Goal: Information Seeking & Learning: Learn about a topic

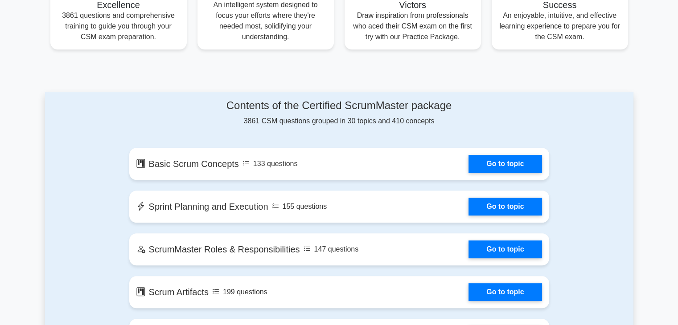
scroll to position [373, 0]
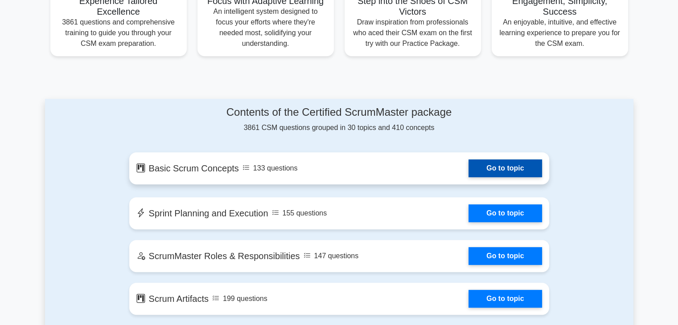
click at [468, 169] on link "Go to topic" at bounding box center [504, 168] width 73 height 18
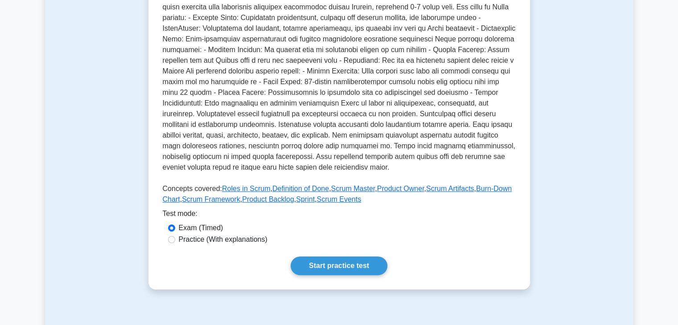
scroll to position [225, 0]
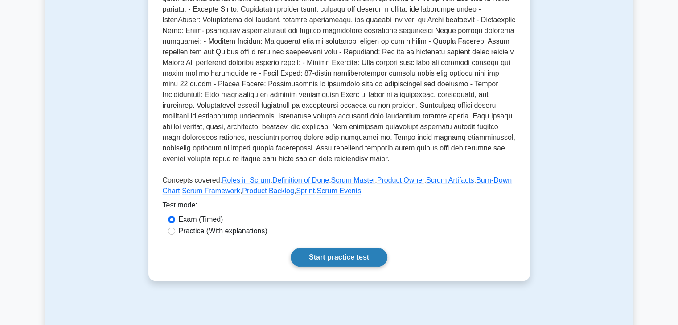
click at [338, 257] on link "Start practice test" at bounding box center [338, 257] width 97 height 19
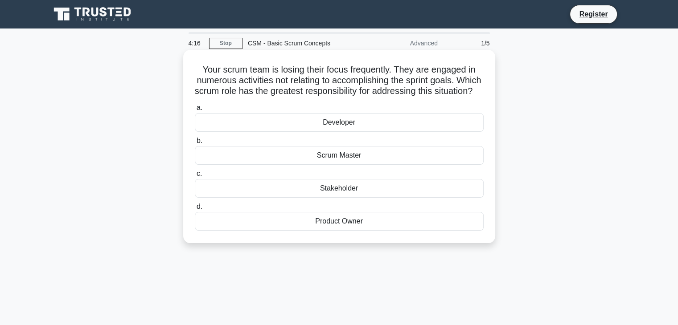
click at [338, 165] on div "Scrum Master" at bounding box center [339, 155] width 289 height 19
click at [195, 144] on input "b. Scrum Master" at bounding box center [195, 141] width 0 height 6
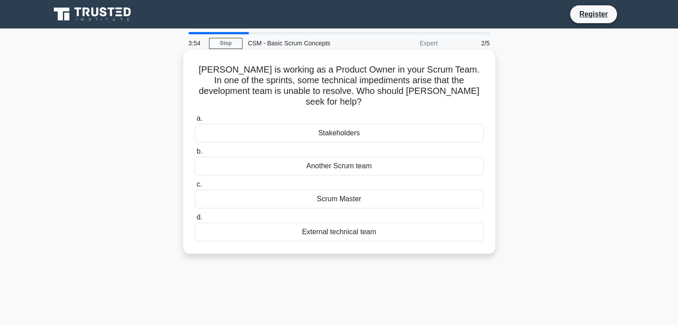
click at [332, 190] on div "Scrum Master" at bounding box center [339, 199] width 289 height 19
click at [195, 188] on input "c. Scrum Master" at bounding box center [195, 185] width 0 height 6
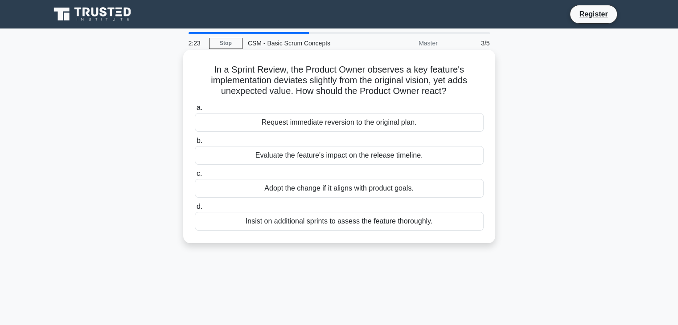
click at [289, 220] on div "Insist on additional sprints to assess the feature thoroughly." at bounding box center [339, 221] width 289 height 19
click at [195, 210] on input "d. Insist on additional sprints to assess the feature thoroughly." at bounding box center [195, 207] width 0 height 6
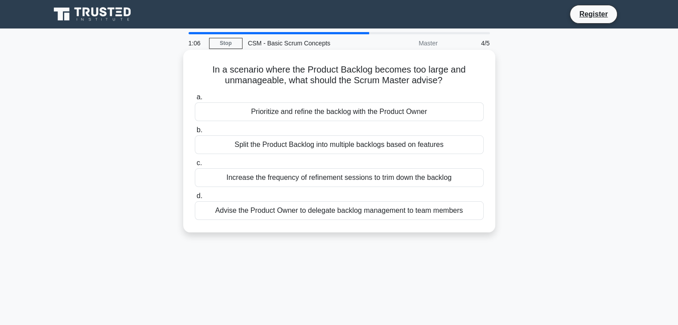
click at [346, 212] on div "Advise the Product Owner to delegate backlog management to team members" at bounding box center [339, 210] width 289 height 19
click at [195, 199] on input "d. Advise the Product Owner to delegate backlog management to team members" at bounding box center [195, 196] width 0 height 6
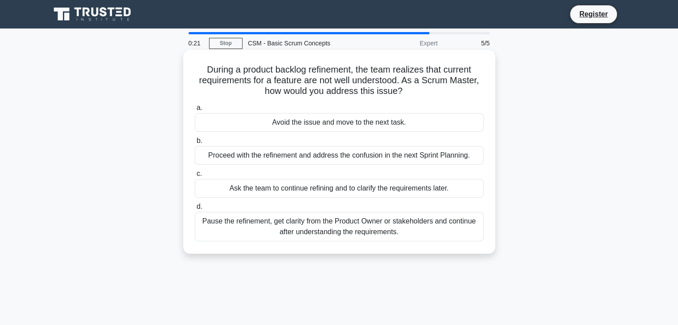
click at [335, 230] on div "Pause the refinement, get clarity from the Product Owner or stakeholders and co…" at bounding box center [339, 226] width 289 height 29
click at [195, 210] on input "d. Pause the refinement, get clarity from the Product Owner or stakeholders and…" at bounding box center [195, 207] width 0 height 6
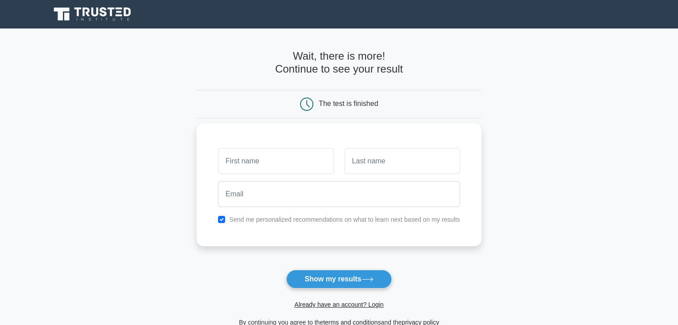
click at [285, 157] on input "text" at bounding box center [275, 161] width 115 height 26
type input "Subodh"
click at [310, 279] on button "Show my results" at bounding box center [338, 279] width 105 height 19
type input "Shukla"
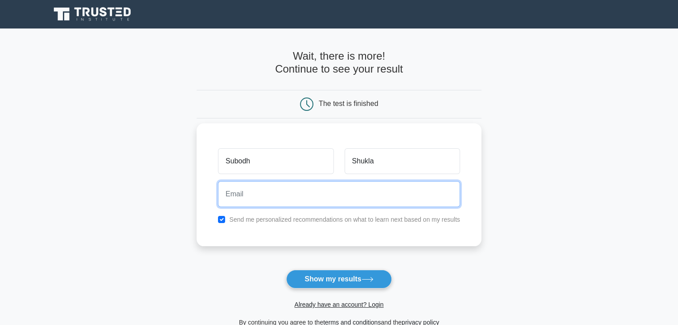
click at [297, 197] on input "email" at bounding box center [339, 194] width 242 height 26
type input "subodh.shukla95@gmail.com"
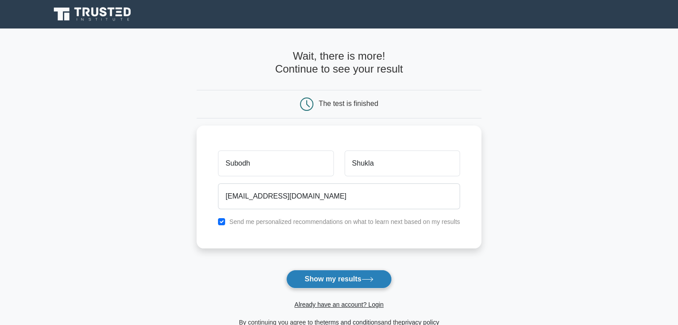
click at [322, 280] on button "Show my results" at bounding box center [338, 279] width 105 height 19
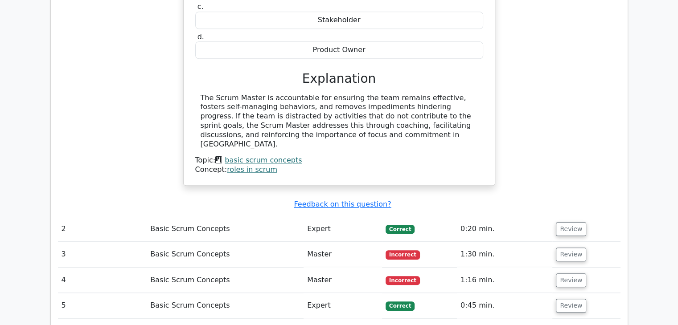
scroll to position [878, 0]
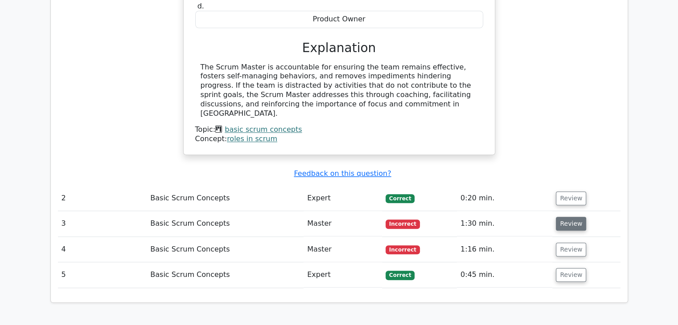
click at [566, 217] on button "Review" at bounding box center [570, 224] width 30 height 14
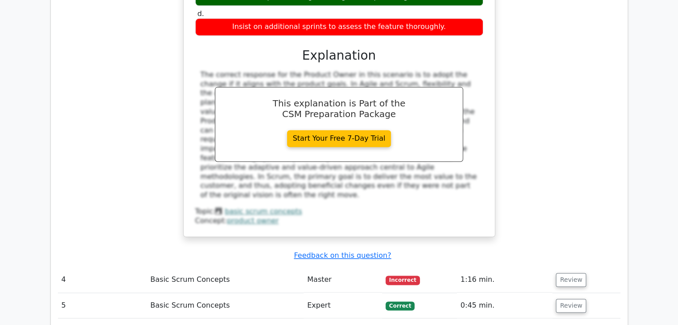
scroll to position [1257, 0]
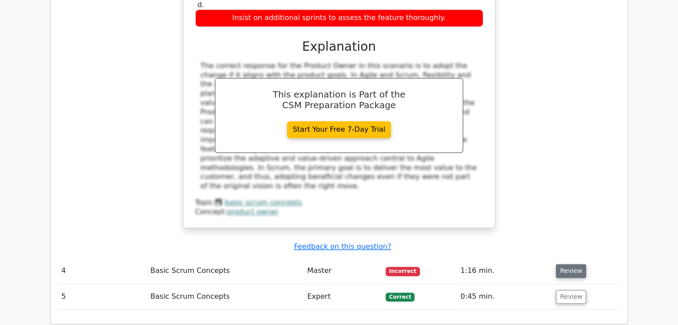
click at [568, 264] on button "Review" at bounding box center [570, 271] width 30 height 14
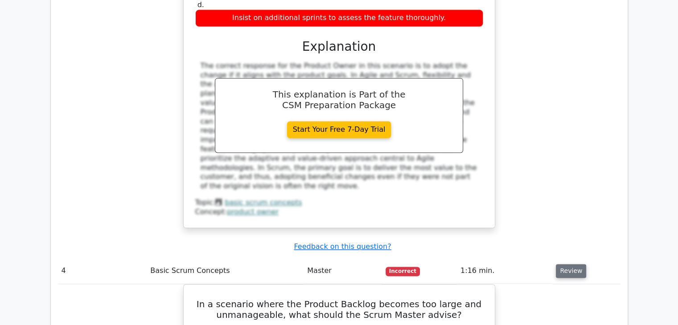
click at [568, 264] on button "Review" at bounding box center [570, 271] width 30 height 14
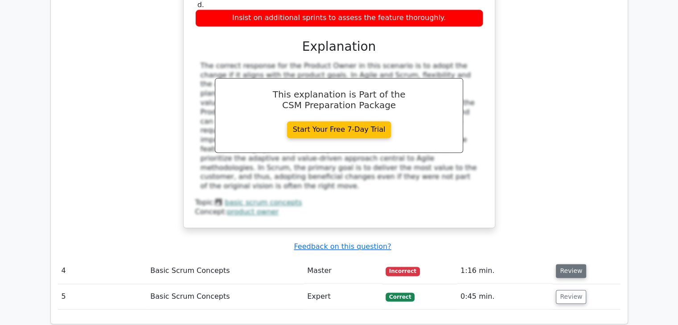
click at [568, 264] on button "Review" at bounding box center [570, 271] width 30 height 14
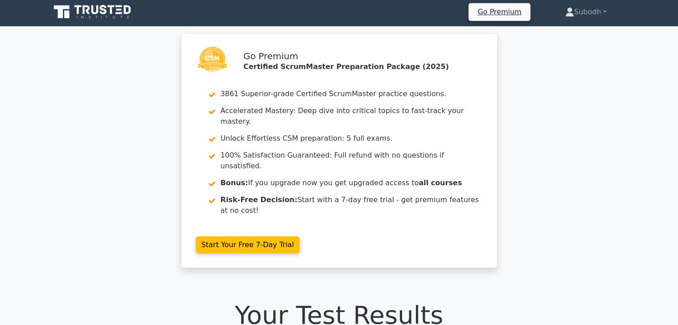
scroll to position [0, 0]
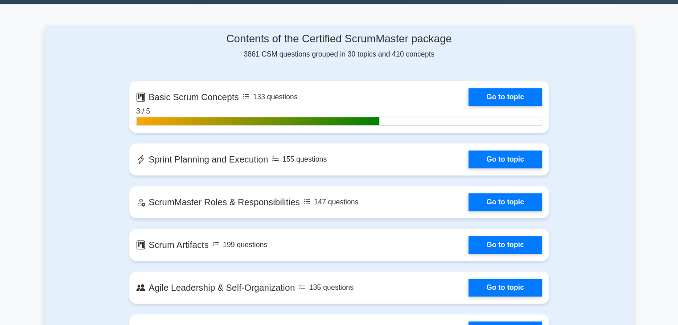
scroll to position [561, 0]
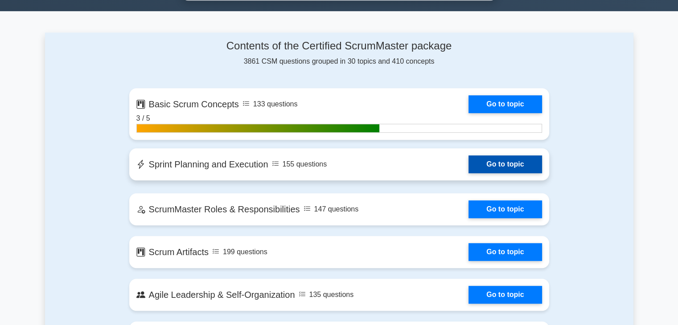
click at [468, 163] on link "Go to topic" at bounding box center [504, 164] width 73 height 18
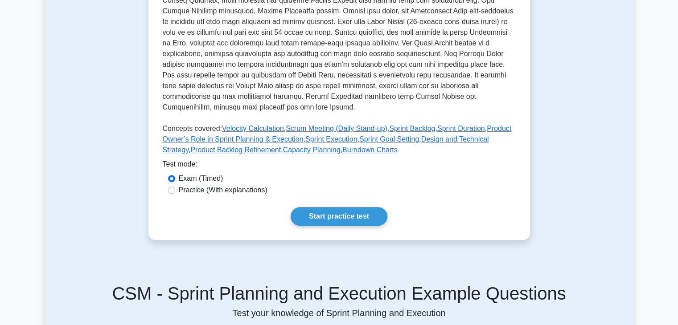
scroll to position [312, 0]
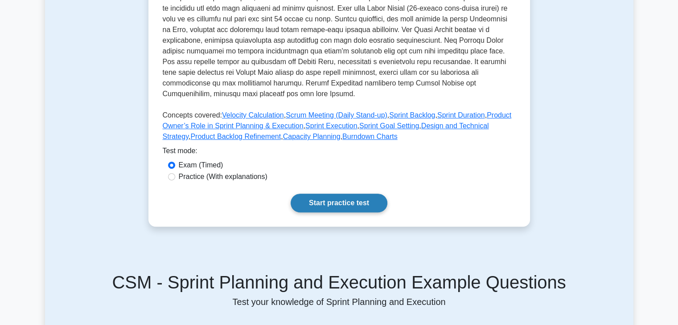
click at [339, 203] on link "Start practice test" at bounding box center [338, 203] width 97 height 19
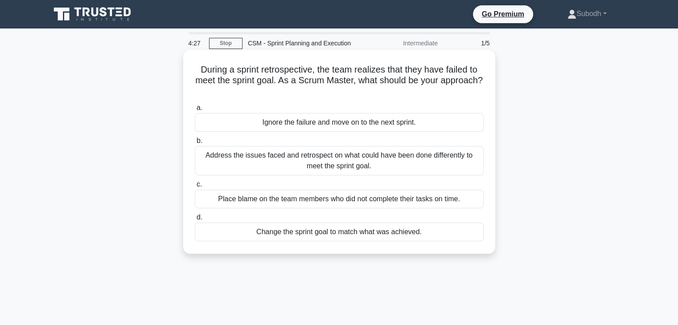
click at [331, 161] on div "Address the issues faced and retrospect on what could have been done differentl…" at bounding box center [339, 160] width 289 height 29
click at [195, 144] on input "b. Address the issues faced and retrospect on what could have been done differe…" at bounding box center [195, 141] width 0 height 6
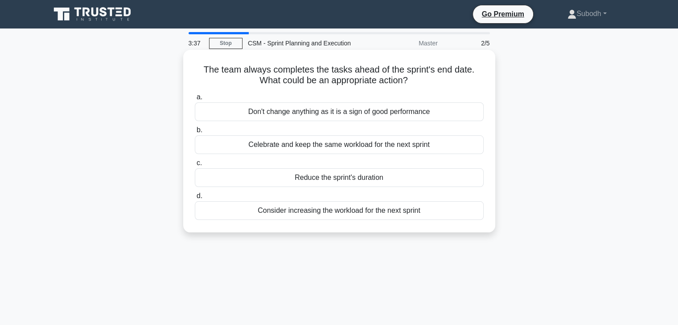
click at [327, 114] on div "Don't change anything as it is a sign of good performance" at bounding box center [339, 111] width 289 height 19
click at [195, 100] on input "a. Don't change anything as it is a sign of good performance" at bounding box center [195, 97] width 0 height 6
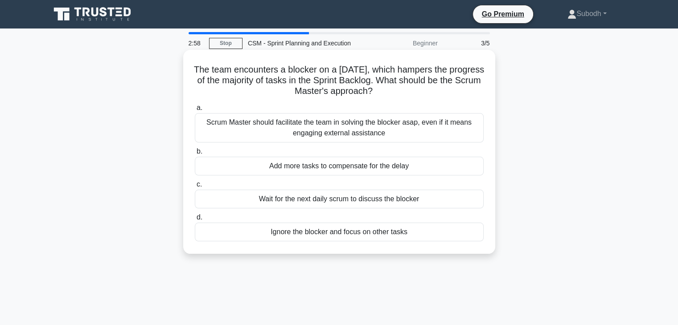
click at [378, 124] on div "Scrum Master should facilitate the team in solving the blocker asap, even if it…" at bounding box center [339, 127] width 289 height 29
click at [195, 111] on input "a. Scrum Master should facilitate the team in solving the blocker asap, even if…" at bounding box center [195, 108] width 0 height 6
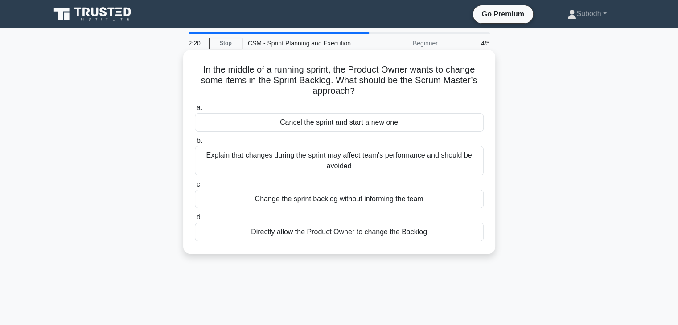
click at [321, 158] on div "Explain that changes during the sprint may affect team's performance and should…" at bounding box center [339, 160] width 289 height 29
click at [195, 144] on input "b. Explain that changes during the sprint may affect team's performance and sho…" at bounding box center [195, 141] width 0 height 6
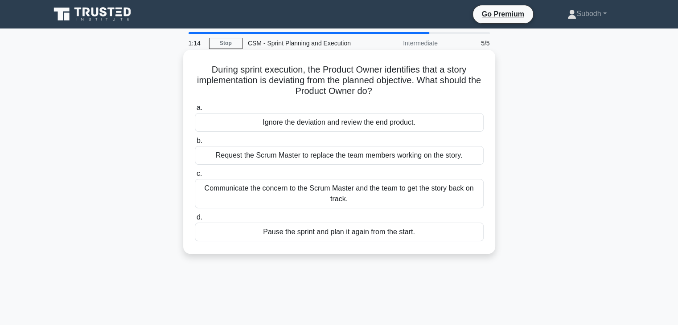
click at [394, 189] on div "Communicate the concern to the Scrum Master and the team to get the story back …" at bounding box center [339, 193] width 289 height 29
click at [195, 177] on input "c. Communicate the concern to the Scrum Master and the team to get the story ba…" at bounding box center [195, 174] width 0 height 6
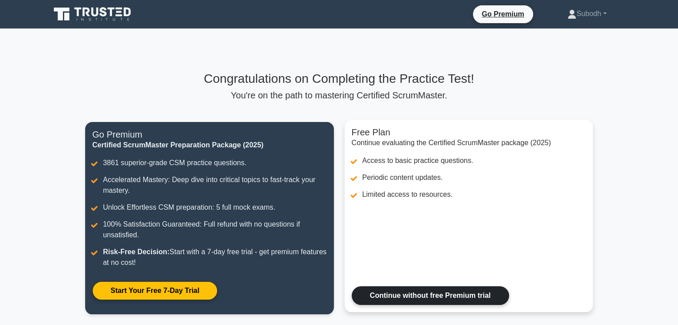
click at [440, 294] on link "Continue without free Premium trial" at bounding box center [429, 295] width 157 height 19
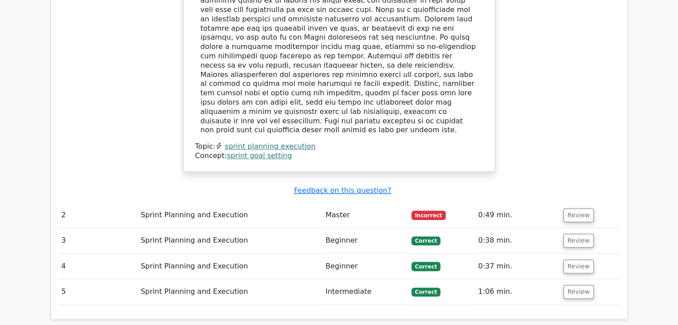
scroll to position [943, 0]
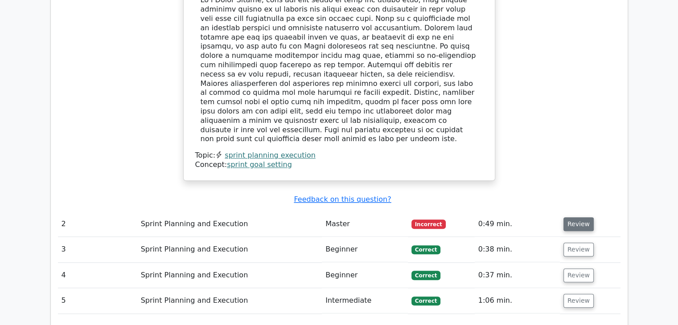
click at [572, 217] on button "Review" at bounding box center [578, 224] width 30 height 14
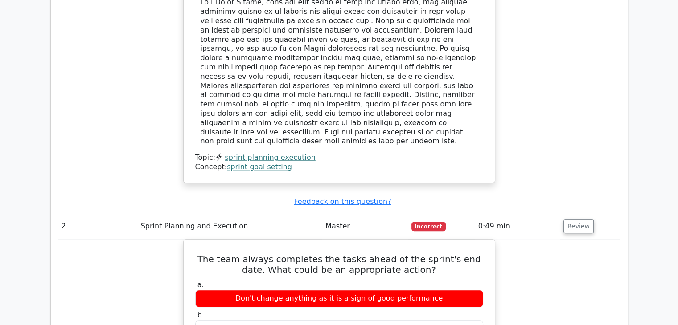
drag, startPoint x: 683, startPoint y: 205, endPoint x: 649, endPoint y: 237, distance: 46.3
click at [649, 237] on main "Go Premium Certified ScrumMaster Preparation Package (2025) 3861 Superior-grade…" at bounding box center [339, 67] width 678 height 1964
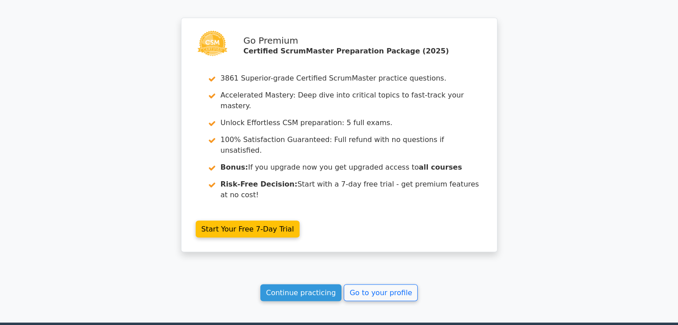
scroll to position [1674, 0]
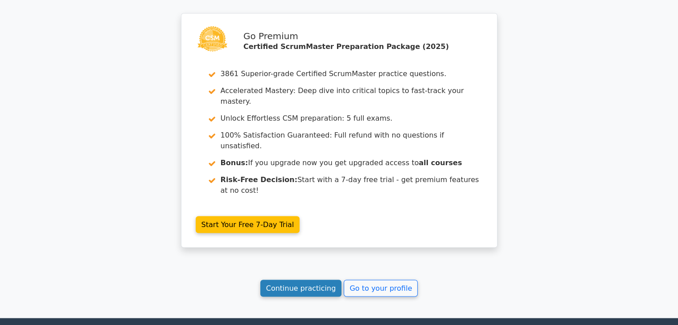
click at [310, 280] on link "Continue practicing" at bounding box center [301, 288] width 82 height 17
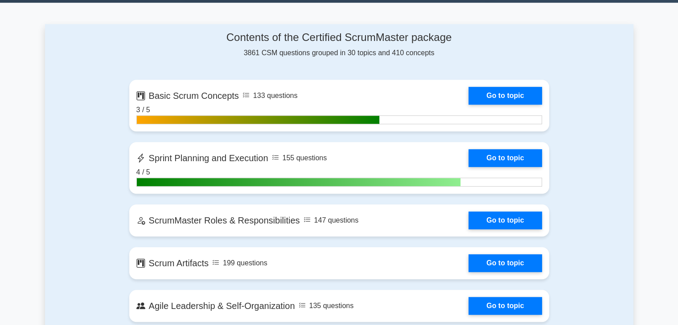
scroll to position [592, 0]
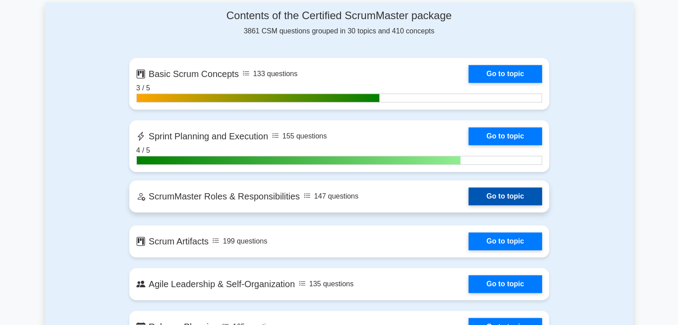
click at [468, 196] on link "Go to topic" at bounding box center [504, 197] width 73 height 18
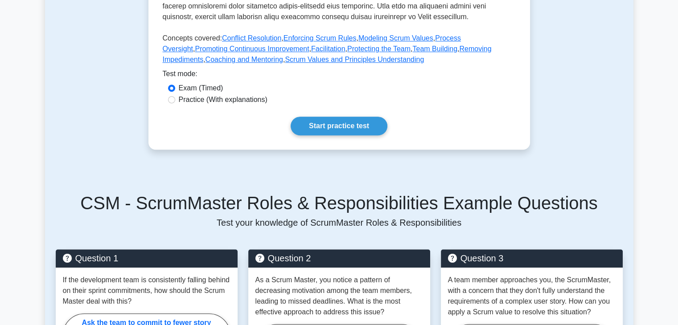
scroll to position [414, 0]
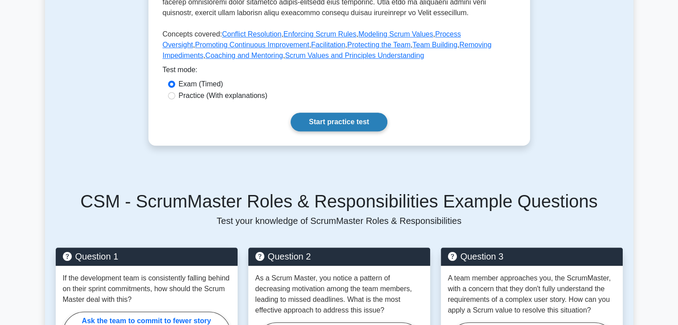
click at [333, 119] on link "Start practice test" at bounding box center [338, 122] width 97 height 19
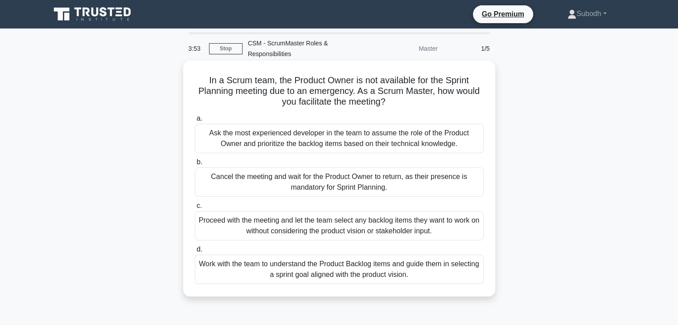
click at [325, 269] on div "Work with the team to understand the Product Backlog items and guide them in se…" at bounding box center [339, 269] width 289 height 29
click at [195, 253] on input "d. Work with the team to understand the Product Backlog items and guide them in…" at bounding box center [195, 250] width 0 height 6
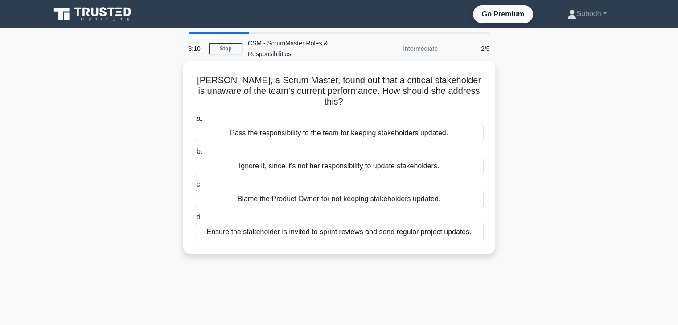
click at [404, 225] on div "Ensure the stakeholder is invited to sprint reviews and send regular project up…" at bounding box center [339, 232] width 289 height 19
click at [195, 220] on input "d. Ensure the stakeholder is invited to sprint reviews and send regular project…" at bounding box center [195, 218] width 0 height 6
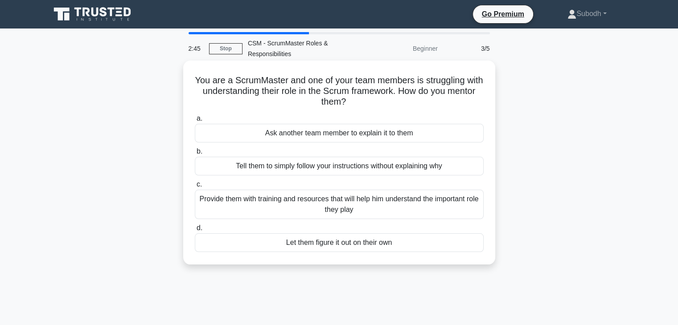
click at [338, 207] on div "Provide them with training and resources that will help him understand the impo…" at bounding box center [339, 204] width 289 height 29
click at [195, 188] on input "c. Provide them with training and resources that will help him understand the i…" at bounding box center [195, 185] width 0 height 6
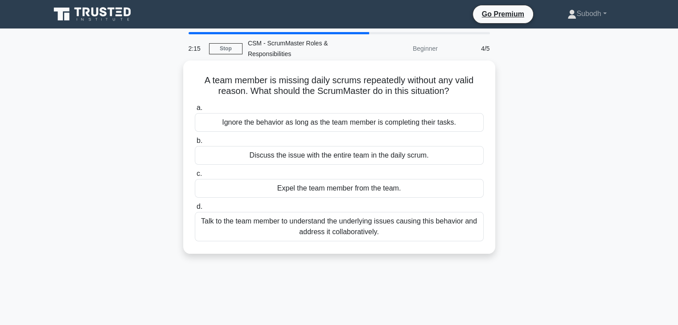
click at [346, 225] on div "Talk to the team member to understand the underlying issues causing this behavi…" at bounding box center [339, 226] width 289 height 29
click at [195, 210] on input "d. Talk to the team member to understand the underlying issues causing this beh…" at bounding box center [195, 207] width 0 height 6
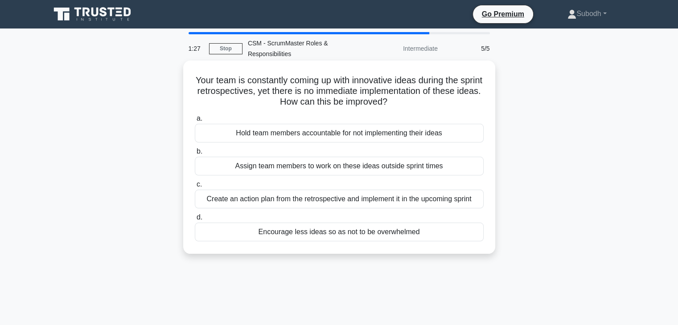
click at [325, 199] on div "Create an action plan from the retrospective and implement it in the upcoming s…" at bounding box center [339, 199] width 289 height 19
click at [195, 188] on input "c. Create an action plan from the retrospective and implement it in the upcomin…" at bounding box center [195, 185] width 0 height 6
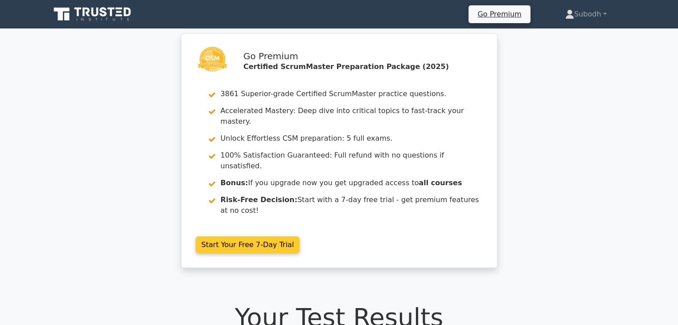
click at [249, 237] on link "Start Your Free 7-Day Trial" at bounding box center [248, 245] width 104 height 17
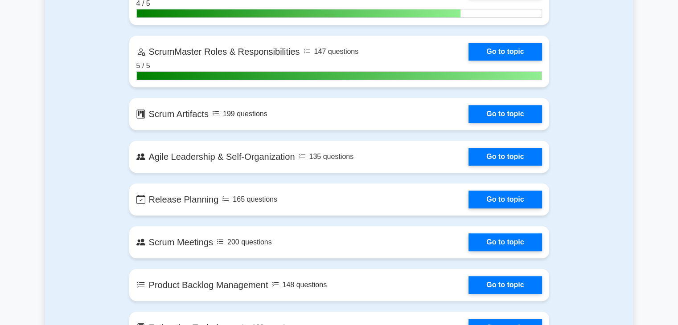
scroll to position [749, 0]
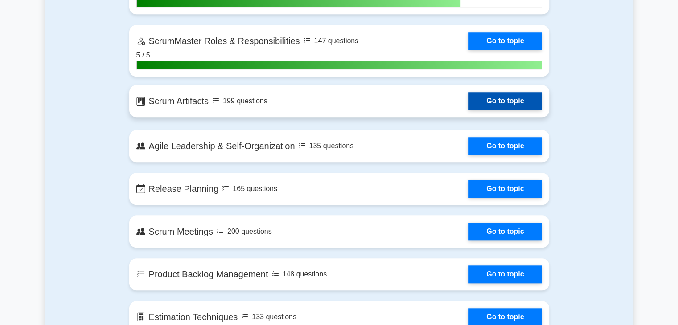
click at [468, 98] on link "Go to topic" at bounding box center [504, 101] width 73 height 18
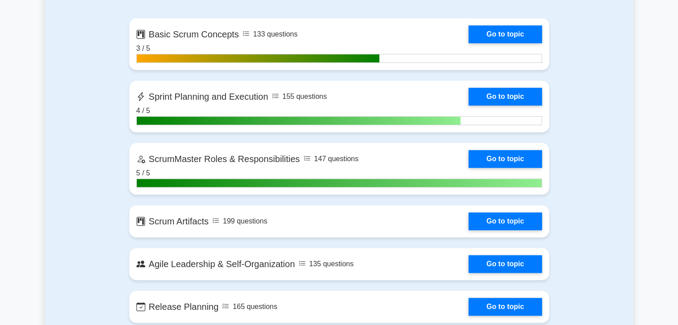
scroll to position [620, 0]
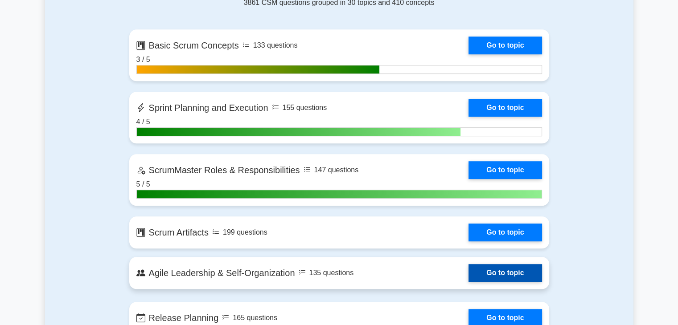
click at [468, 274] on link "Go to topic" at bounding box center [504, 273] width 73 height 18
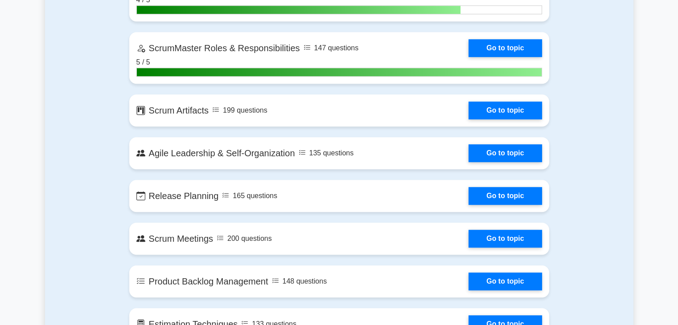
scroll to position [753, 0]
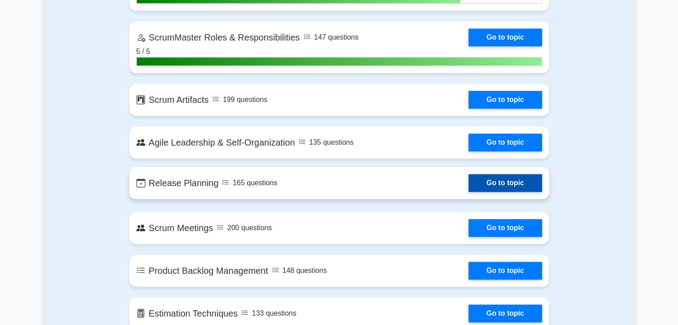
click at [468, 185] on link "Go to topic" at bounding box center [504, 183] width 73 height 18
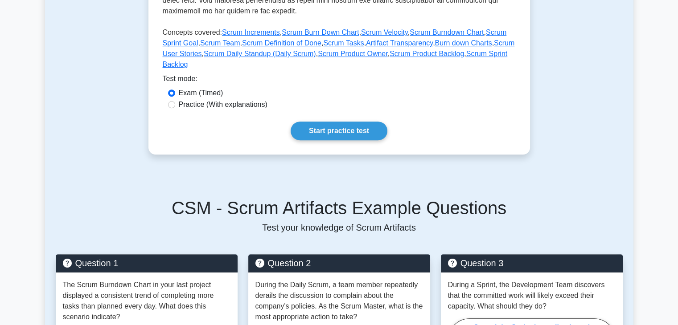
scroll to position [380, 0]
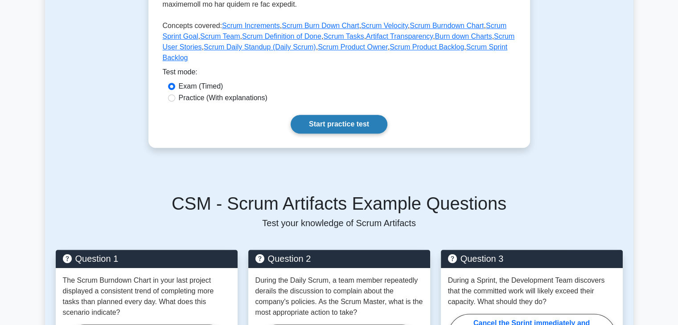
click at [346, 115] on link "Start practice test" at bounding box center [338, 124] width 97 height 19
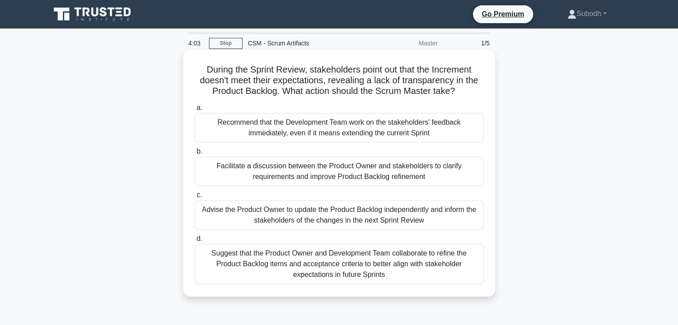
click at [360, 265] on div "Suggest that the Product Owner and Development Team collaborate to refine the P…" at bounding box center [339, 264] width 289 height 40
click at [195, 242] on input "d. Suggest that the Product Owner and Development Team collaborate to refine th…" at bounding box center [195, 239] width 0 height 6
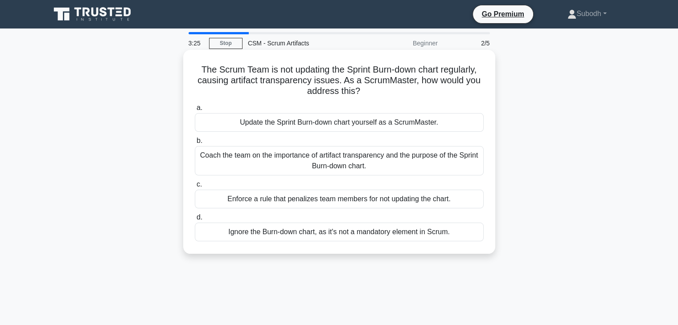
click at [329, 154] on div "Coach the team on the importance of artifact transparency and the purpose of th…" at bounding box center [339, 160] width 289 height 29
click at [195, 144] on input "b. Coach the team on the importance of artifact transparency and the purpose of…" at bounding box center [195, 141] width 0 height 6
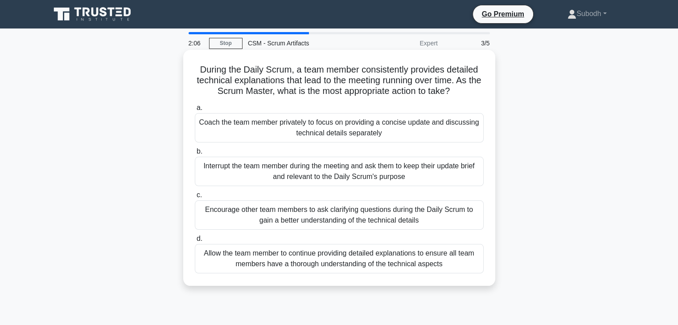
click at [327, 131] on div "Coach the team member privately to focus on providing a concise update and disc…" at bounding box center [339, 127] width 289 height 29
click at [195, 111] on input "a. Coach the team member privately to focus on providing a concise update and d…" at bounding box center [195, 108] width 0 height 6
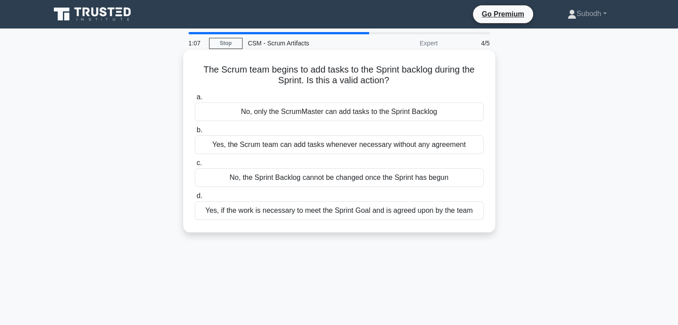
click at [405, 212] on div "Yes, if the work is necessary to meet the Sprint Goal and is agreed upon by the…" at bounding box center [339, 210] width 289 height 19
click at [195, 199] on input "d. Yes, if the work is necessary to meet the Sprint Goal and is agreed upon by …" at bounding box center [195, 196] width 0 height 6
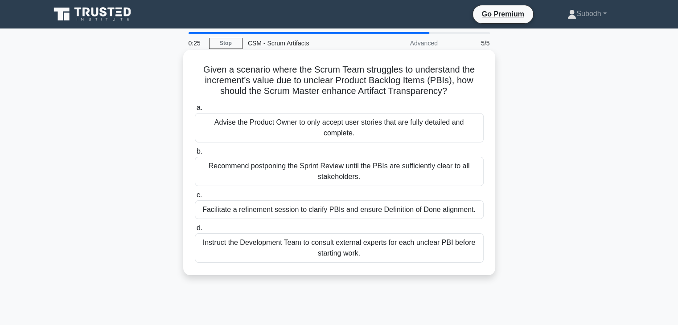
click at [390, 244] on div "Instruct the Development Team to consult external experts for each unclear PBI …" at bounding box center [339, 247] width 289 height 29
click at [195, 231] on input "d. Instruct the Development Team to consult external experts for each unclear P…" at bounding box center [195, 228] width 0 height 6
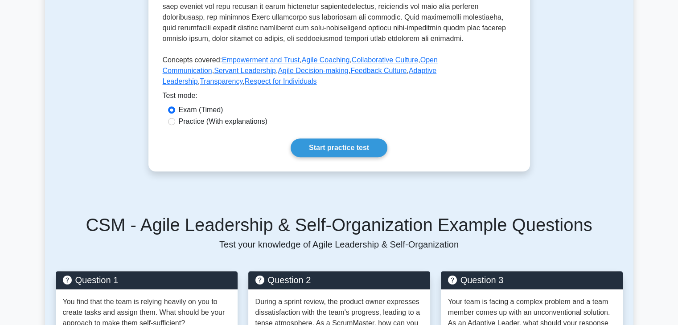
scroll to position [415, 0]
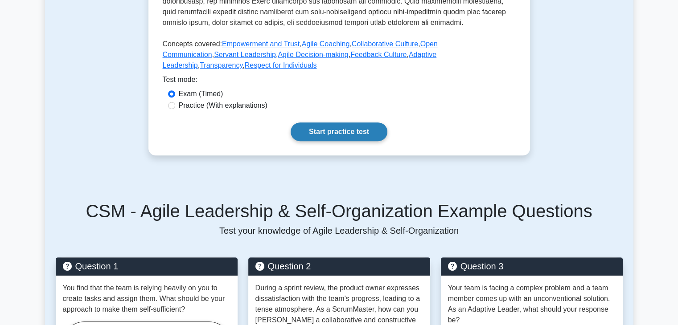
click at [335, 122] on link "Start practice test" at bounding box center [338, 131] width 97 height 19
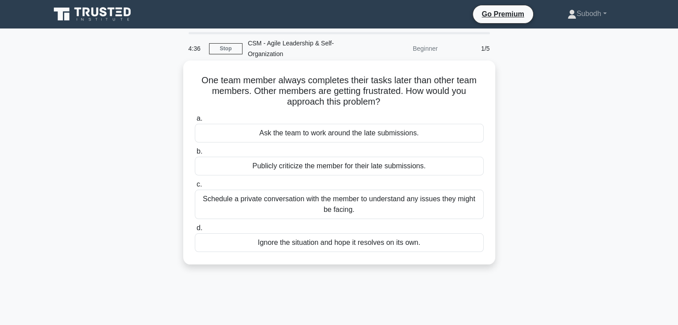
click at [331, 205] on div "Schedule a private conversation with the member to understand any issues they m…" at bounding box center [339, 204] width 289 height 29
click at [195, 188] on input "c. Schedule a private conversation with the member to understand any issues the…" at bounding box center [195, 185] width 0 height 6
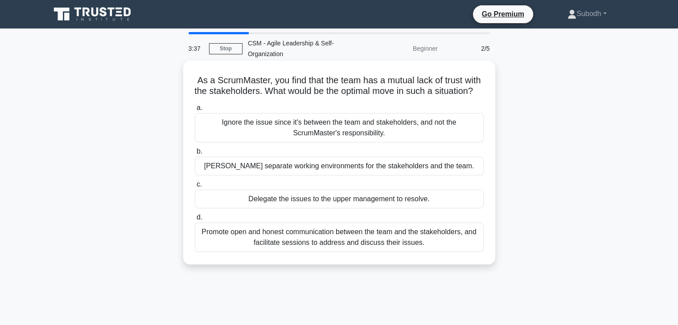
click at [336, 250] on div "Promote open and honest communication between the team and the stakeholders, an…" at bounding box center [339, 237] width 289 height 29
click at [195, 220] on input "d. Promote open and honest communication between the team and the stakeholders,…" at bounding box center [195, 218] width 0 height 6
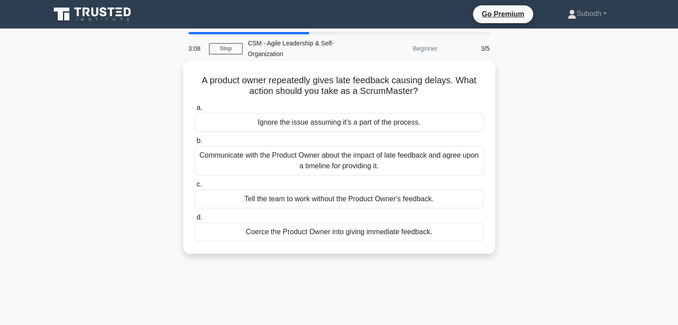
click at [323, 163] on div "Communicate with the Product Owner about the impact of late feedback and agree …" at bounding box center [339, 160] width 289 height 29
click at [195, 144] on input "b. Communicate with the Product Owner about the impact of late feedback and agr…" at bounding box center [195, 141] width 0 height 6
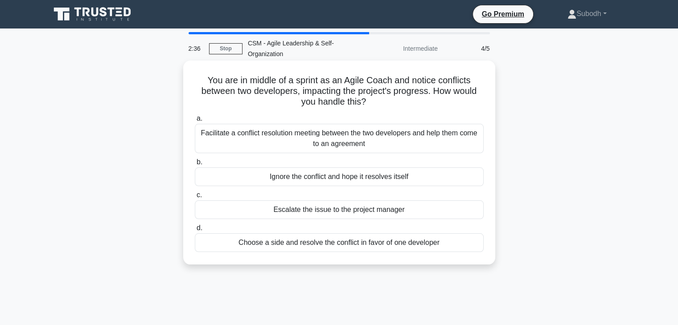
click at [325, 133] on div "Facilitate a conflict resolution meeting between the two developers and help th…" at bounding box center [339, 138] width 289 height 29
click at [195, 122] on input "a. Facilitate a conflict resolution meeting between the two developers and help…" at bounding box center [195, 119] width 0 height 6
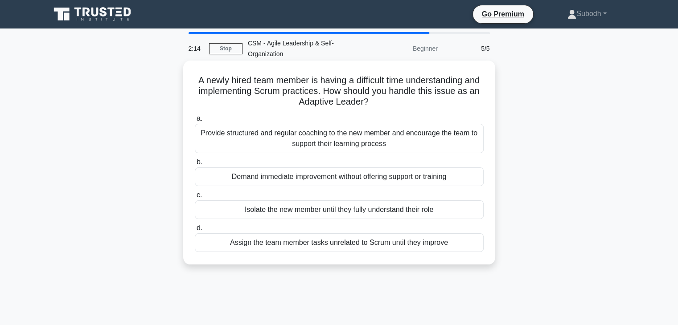
click at [376, 143] on div "Provide structured and regular coaching to the new member and encourage the tea…" at bounding box center [339, 138] width 289 height 29
click at [195, 122] on input "a. Provide structured and regular coaching to the new member and encourage the …" at bounding box center [195, 119] width 0 height 6
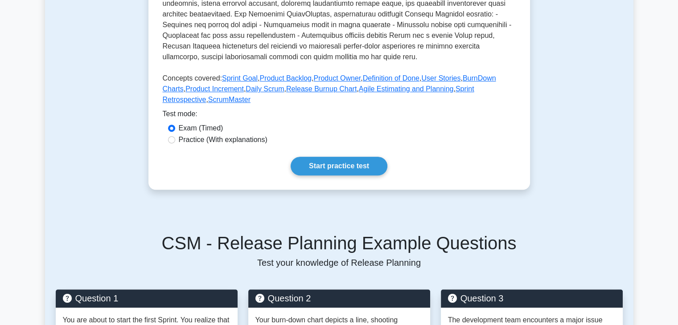
scroll to position [345, 0]
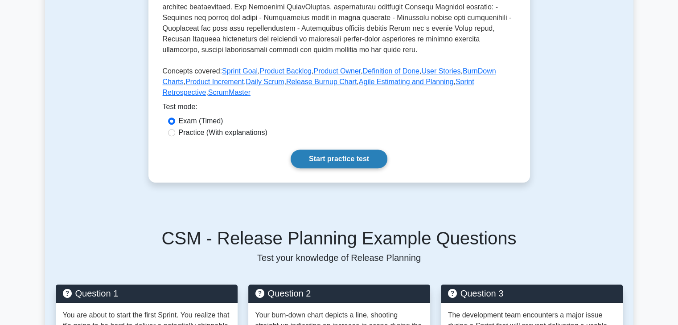
click at [345, 160] on link "Start practice test" at bounding box center [338, 159] width 97 height 19
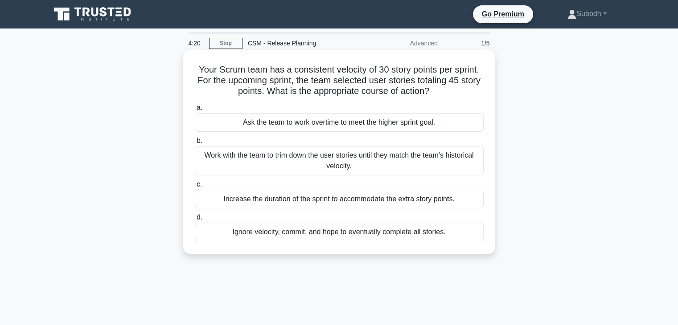
click at [308, 163] on div "Work with the team to trim down the user stories until they match the team’s hi…" at bounding box center [339, 160] width 289 height 29
click at [195, 144] on input "b. Work with the team to trim down the user stories until they match the team’s…" at bounding box center [195, 141] width 0 height 6
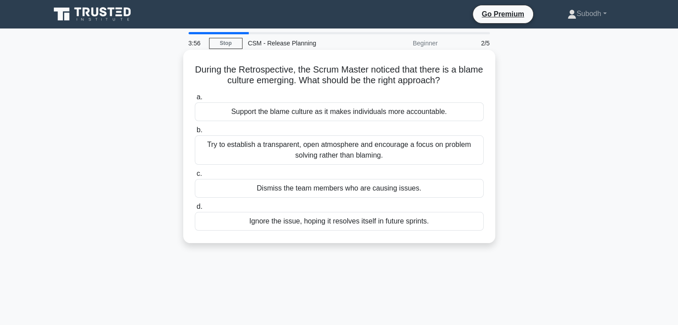
click at [323, 154] on div "Try to establish a transparent, open atmosphere and encourage a focus on proble…" at bounding box center [339, 149] width 289 height 29
click at [195, 133] on input "b. Try to establish a transparent, open atmosphere and encourage a focus on pro…" at bounding box center [195, 130] width 0 height 6
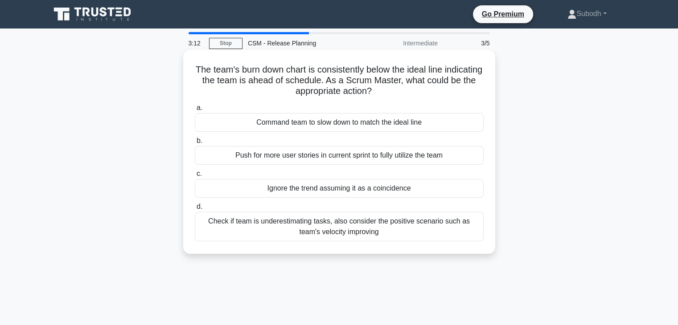
click at [346, 198] on div "a. Command team to slow down to match the ideal line b. Push for more user stor…" at bounding box center [338, 172] width 299 height 143
click at [358, 227] on div "Check if team is underestimating tasks, also consider the positive scenario suc…" at bounding box center [339, 226] width 289 height 29
click at [195, 210] on input "d. Check if team is underestimating tasks, also consider the positive scenario …" at bounding box center [195, 207] width 0 height 6
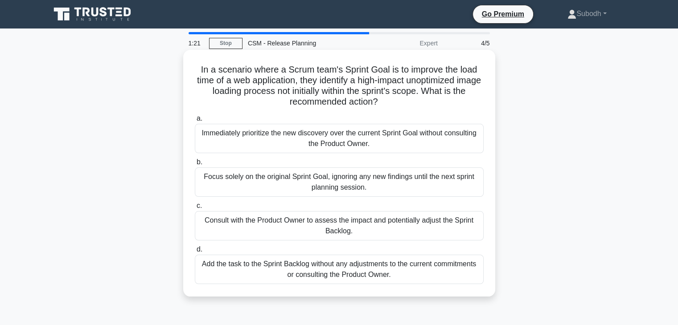
click at [348, 220] on div "Consult with the Product Owner to assess the impact and potentially adjust the …" at bounding box center [339, 225] width 289 height 29
click at [195, 209] on input "c. Consult with the Product Owner to assess the impact and potentially adjust t…" at bounding box center [195, 206] width 0 height 6
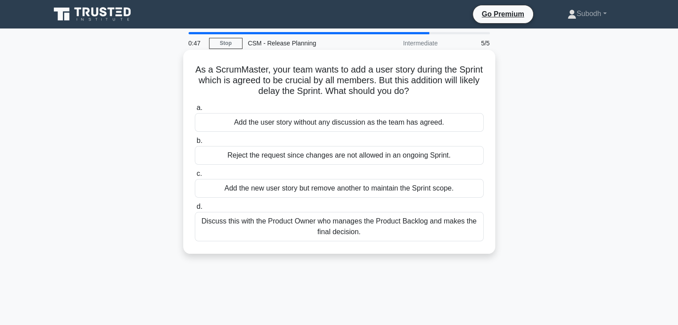
click at [331, 229] on div "Discuss this with the Product Owner who manages the Product Backlog and makes t…" at bounding box center [339, 226] width 289 height 29
click at [195, 210] on input "d. Discuss this with the Product Owner who manages the Product Backlog and make…" at bounding box center [195, 207] width 0 height 6
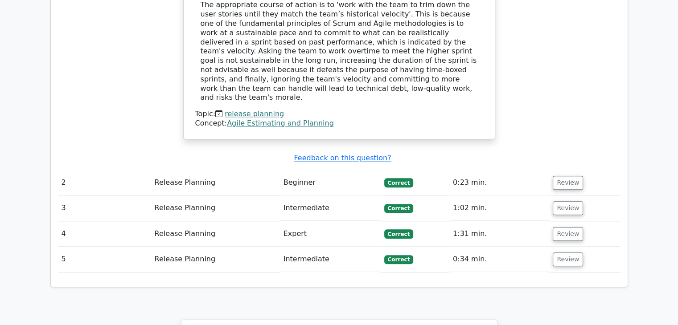
scroll to position [977, 0]
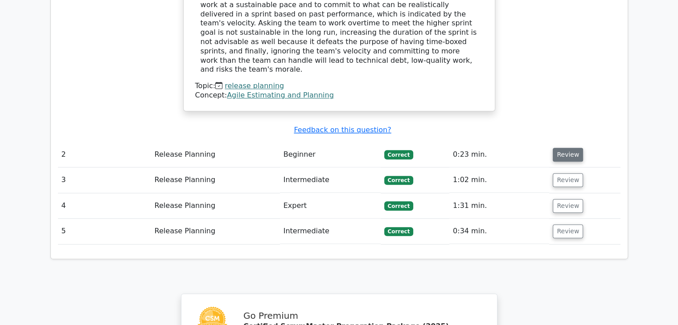
click at [562, 148] on button "Review" at bounding box center [567, 155] width 30 height 14
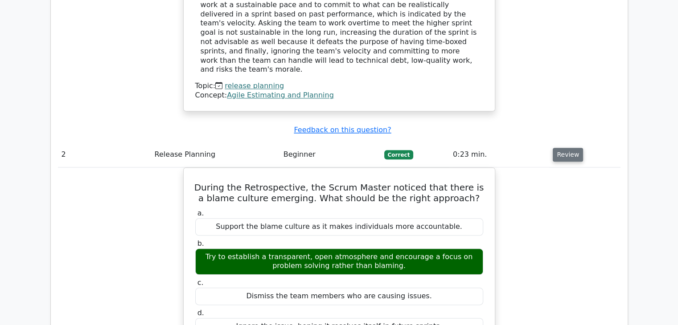
click at [562, 148] on button "Review" at bounding box center [567, 155] width 30 height 14
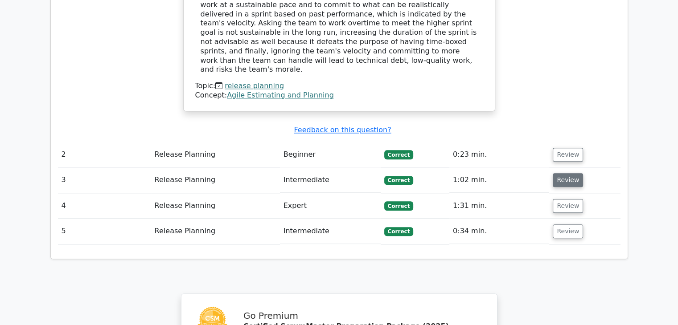
click at [567, 173] on button "Review" at bounding box center [567, 180] width 30 height 14
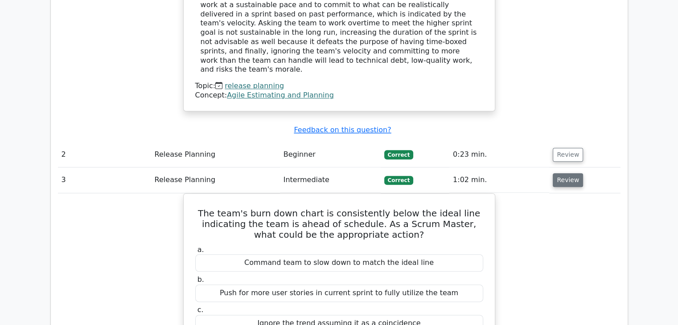
click at [567, 173] on button "Review" at bounding box center [567, 180] width 30 height 14
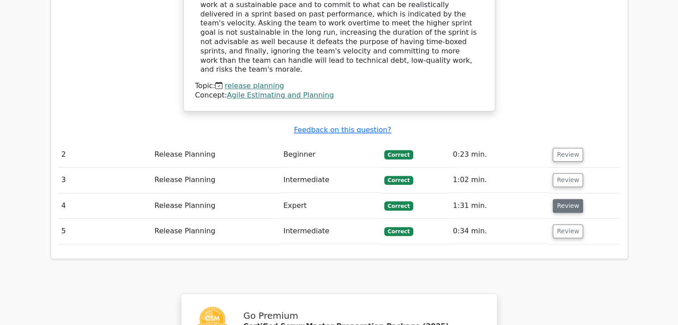
click at [569, 199] on button "Review" at bounding box center [567, 206] width 30 height 14
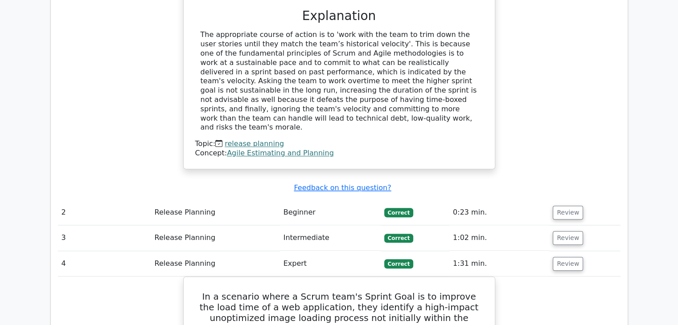
scroll to position [927, 0]
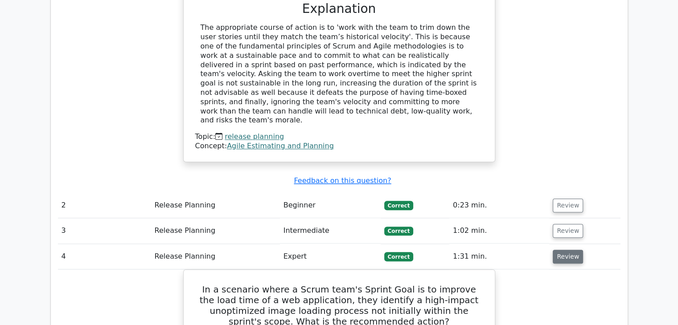
click at [561, 250] on button "Review" at bounding box center [567, 257] width 30 height 14
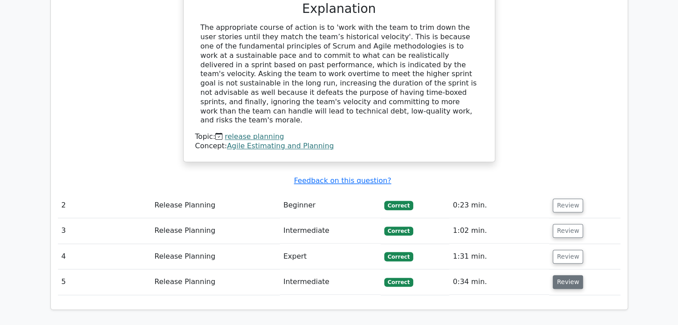
click at [568, 275] on button "Review" at bounding box center [567, 282] width 30 height 14
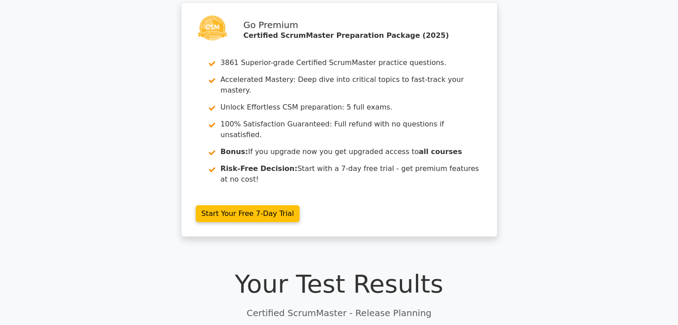
scroll to position [0, 0]
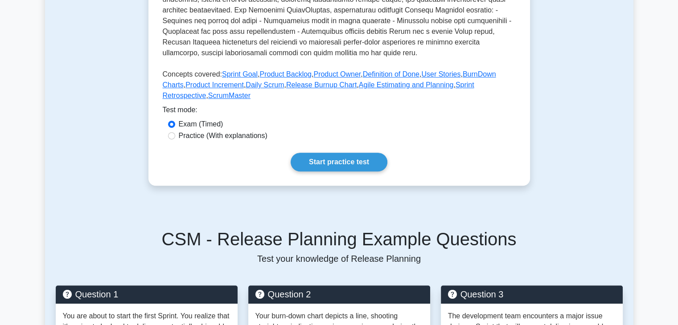
scroll to position [345, 0]
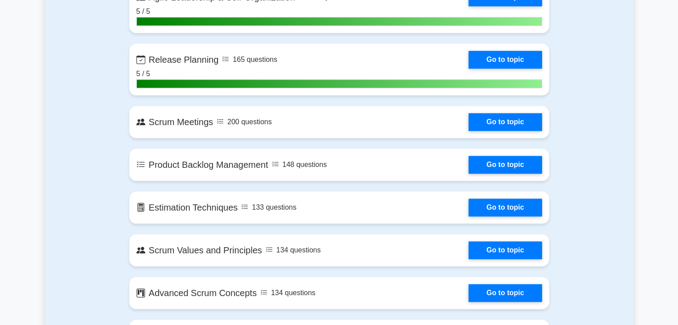
scroll to position [914, 0]
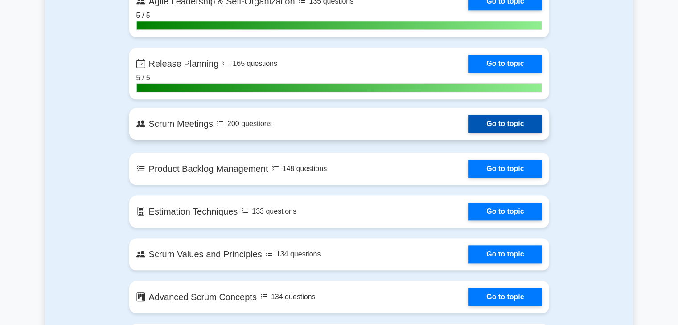
click at [468, 123] on link "Go to topic" at bounding box center [504, 124] width 73 height 18
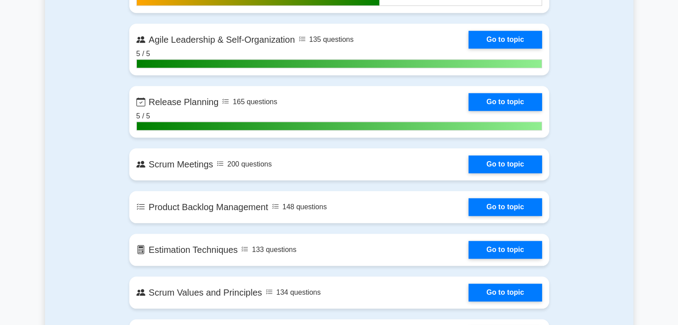
scroll to position [879, 0]
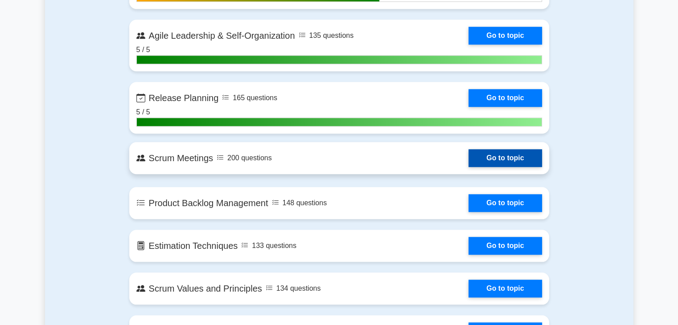
click at [468, 155] on link "Go to topic" at bounding box center [504, 158] width 73 height 18
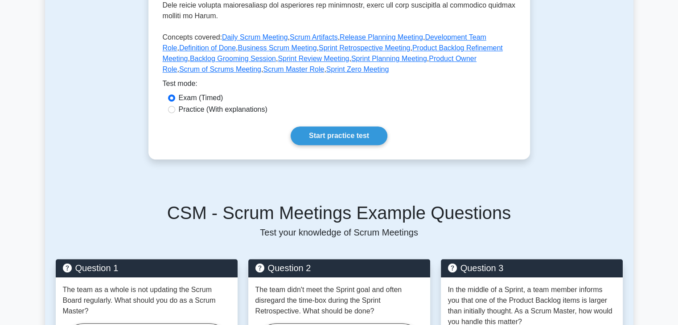
scroll to position [384, 0]
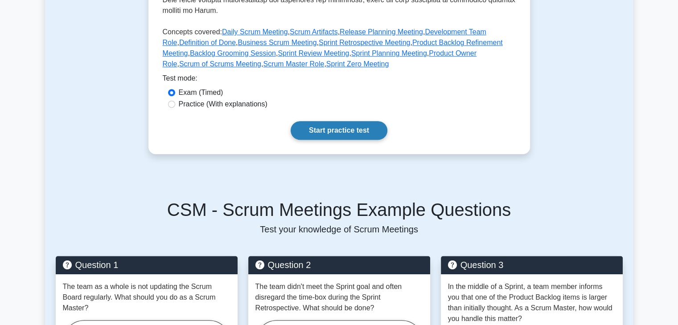
click at [333, 121] on link "Start practice test" at bounding box center [338, 130] width 97 height 19
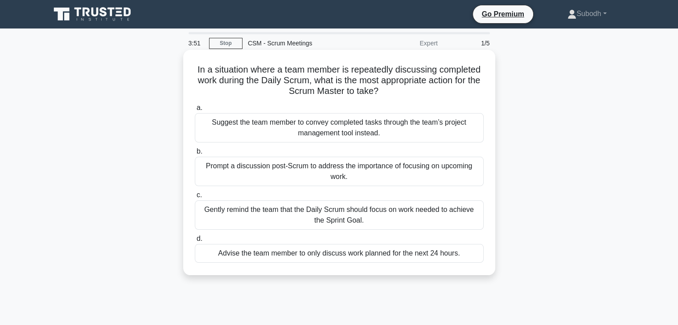
click at [351, 132] on div "Suggest the team member to convey completed tasks through the team’s project ma…" at bounding box center [339, 127] width 289 height 29
click at [195, 111] on input "a. Suggest the team member to convey completed tasks through the team’s project…" at bounding box center [195, 108] width 0 height 6
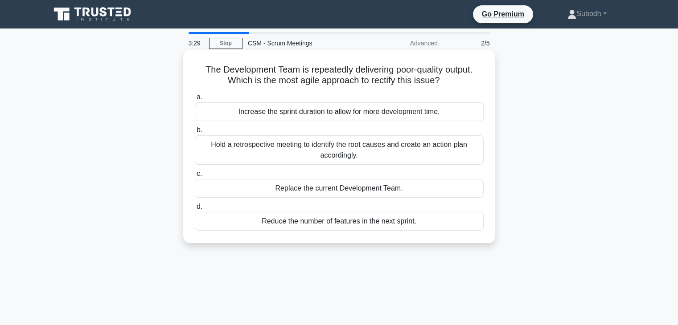
click at [336, 155] on div "Hold a retrospective meeting to identify the root causes and create an action p…" at bounding box center [339, 149] width 289 height 29
click at [195, 133] on input "b. Hold a retrospective meeting to identify the root causes and create an actio…" at bounding box center [195, 130] width 0 height 6
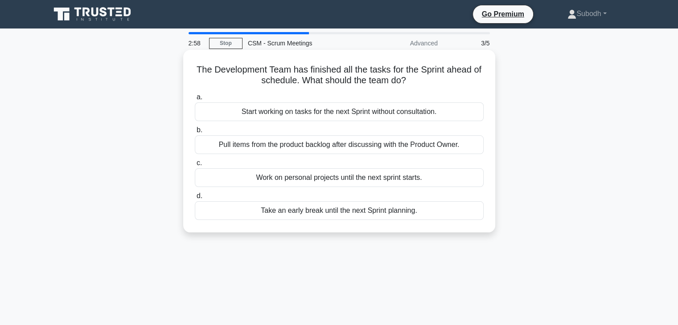
click at [314, 147] on div "Pull items from the product backlog after discussing with the Product Owner." at bounding box center [339, 144] width 289 height 19
click at [195, 133] on input "b. Pull items from the product backlog after discussing with the Product Owner." at bounding box center [195, 130] width 0 height 6
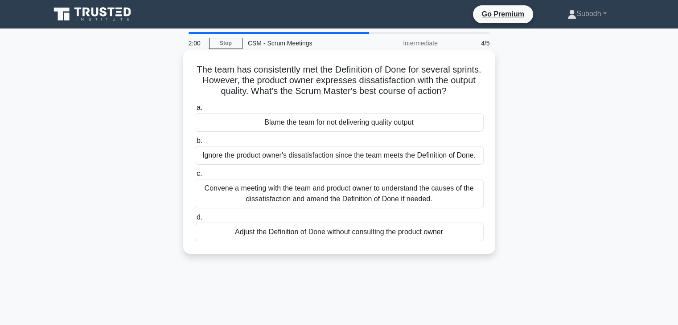
click at [312, 196] on div "Convene a meeting with the team and product owner to understand the causes of t…" at bounding box center [339, 193] width 289 height 29
click at [195, 177] on input "c. Convene a meeting with the team and product owner to understand the causes o…" at bounding box center [195, 174] width 0 height 6
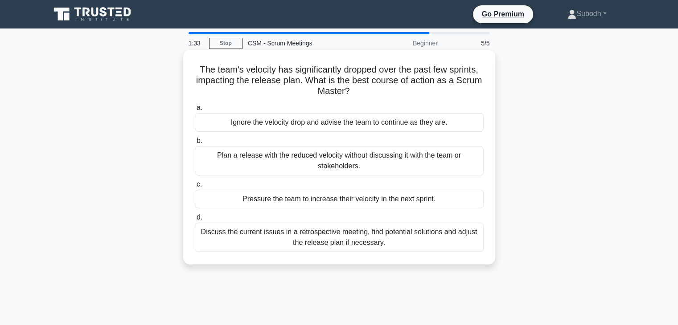
click at [332, 245] on div "Discuss the current issues in a retrospective meeting, find potential solutions…" at bounding box center [339, 237] width 289 height 29
click at [195, 220] on input "d. Discuss the current issues in a retrospective meeting, find potential soluti…" at bounding box center [195, 218] width 0 height 6
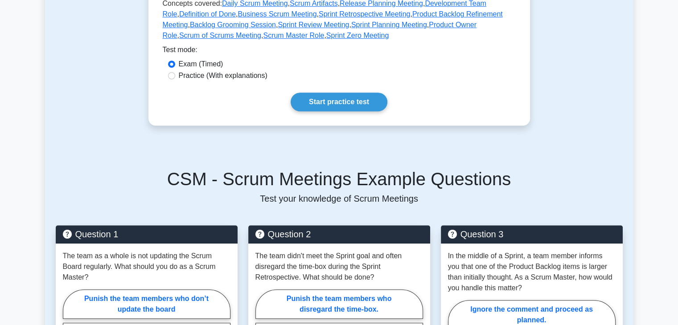
scroll to position [417, 0]
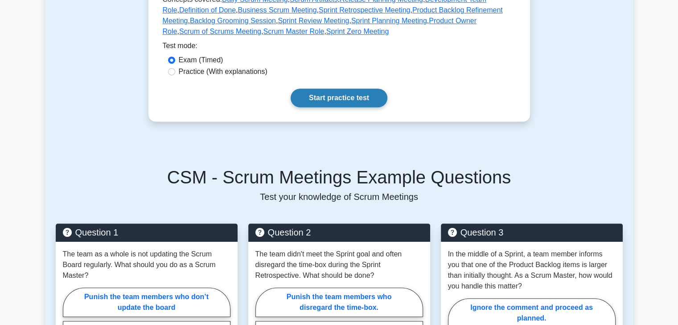
click at [324, 89] on link "Start practice test" at bounding box center [338, 98] width 97 height 19
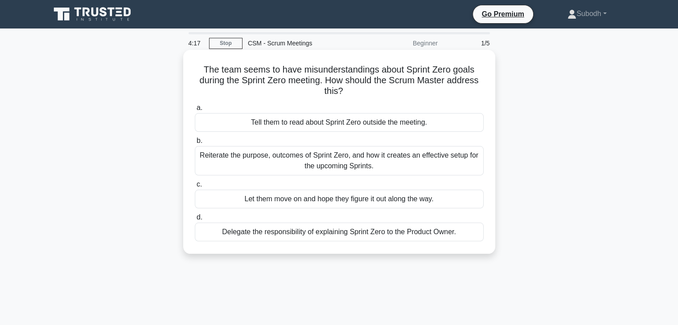
click at [343, 161] on div "Reiterate the purpose, outcomes of Sprint Zero, and how it creates an effective…" at bounding box center [339, 160] width 289 height 29
click at [195, 144] on input "b. Reiterate the purpose, outcomes of Sprint Zero, and how it creates an effect…" at bounding box center [195, 141] width 0 height 6
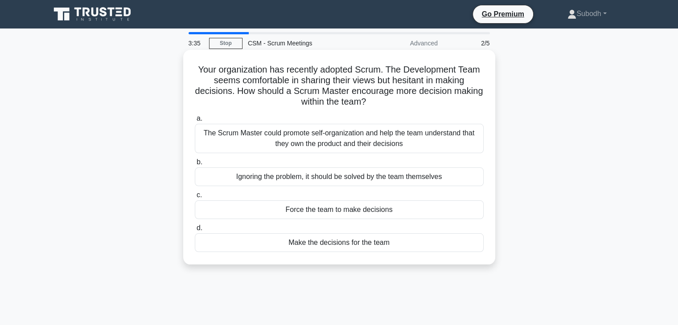
click at [329, 141] on div "The Scrum Master could promote self-organization and help the team understand t…" at bounding box center [339, 138] width 289 height 29
click at [195, 122] on input "a. The Scrum Master could promote self-organization and help the team understan…" at bounding box center [195, 119] width 0 height 6
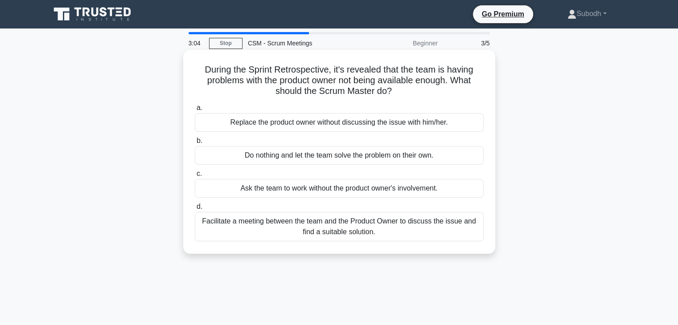
click at [339, 221] on div "Facilitate a meeting between the team and the Product Owner to discuss the issu…" at bounding box center [339, 226] width 289 height 29
click at [195, 210] on input "d. Facilitate a meeting between the team and the Product Owner to discuss the i…" at bounding box center [195, 207] width 0 height 6
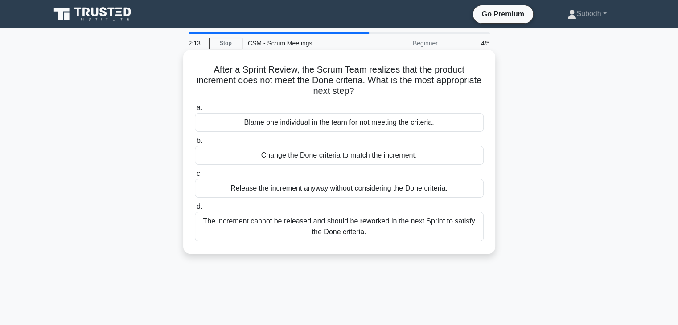
click at [351, 229] on div "The increment cannot be released and should be reworked in the next Sprint to s…" at bounding box center [339, 226] width 289 height 29
click at [195, 210] on input "d. The increment cannot be released and should be reworked in the next Sprint t…" at bounding box center [195, 207] width 0 height 6
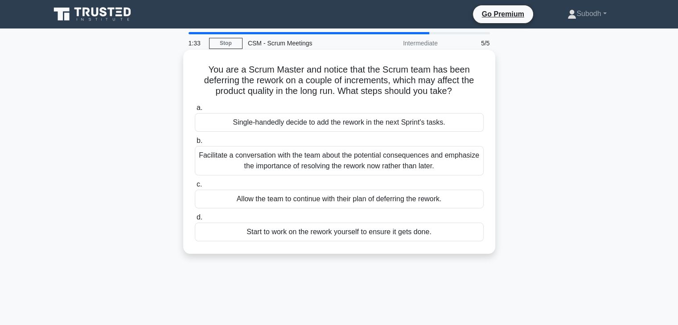
click at [336, 163] on div "Facilitate a conversation with the team about the potential consequences and em…" at bounding box center [339, 160] width 289 height 29
click at [195, 144] on input "b. Facilitate a conversation with the team about the potential consequences and…" at bounding box center [195, 141] width 0 height 6
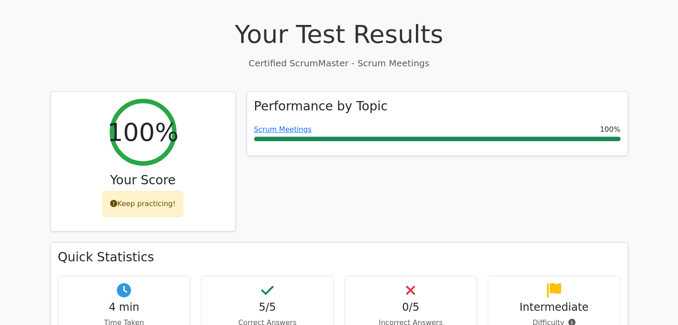
scroll to position [287, 0]
